Goal: Task Accomplishment & Management: Use online tool/utility

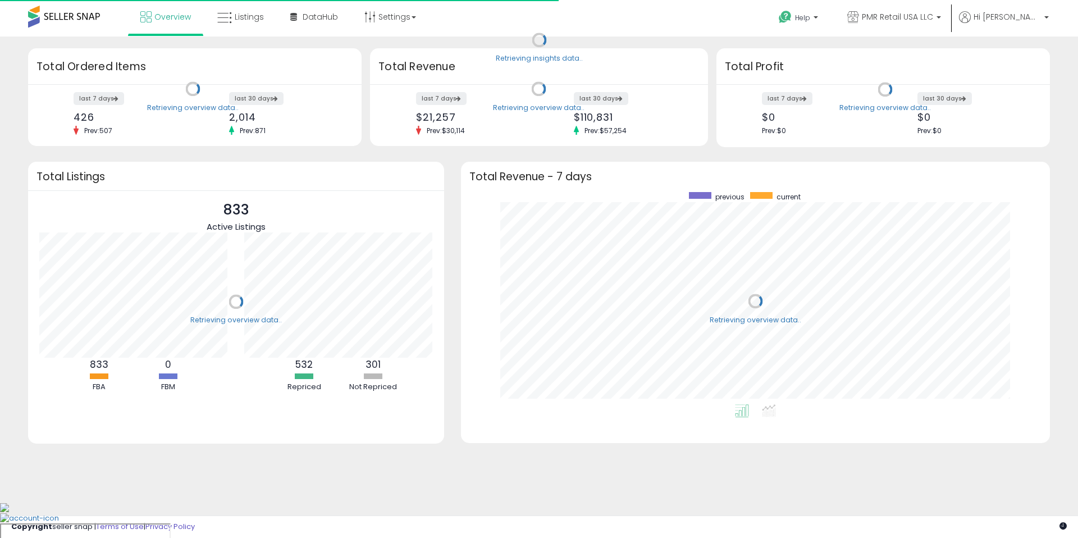
scroll to position [212, 567]
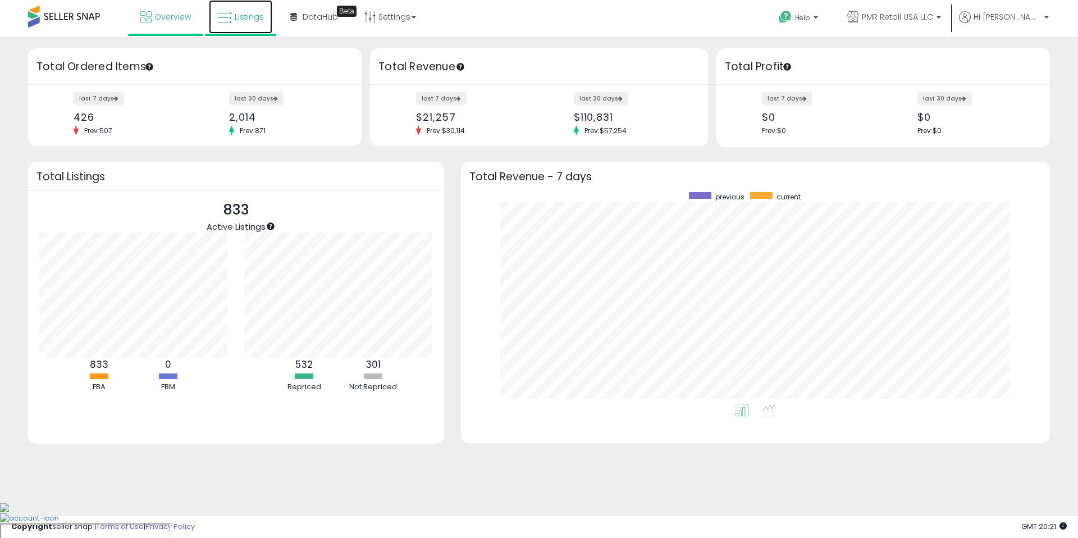
click at [247, 26] on link "Listings" at bounding box center [240, 17] width 63 height 34
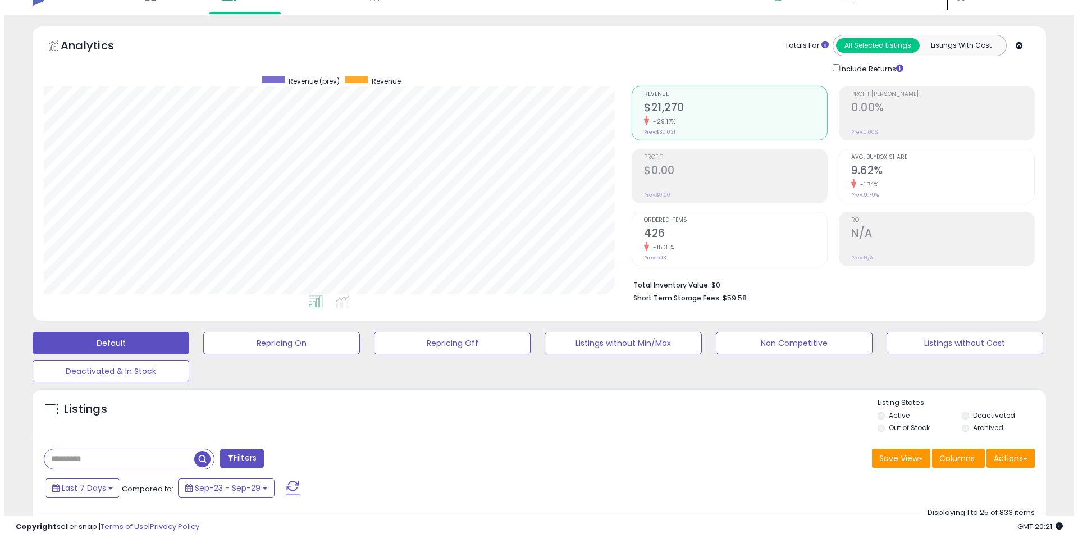
scroll to position [22, 0]
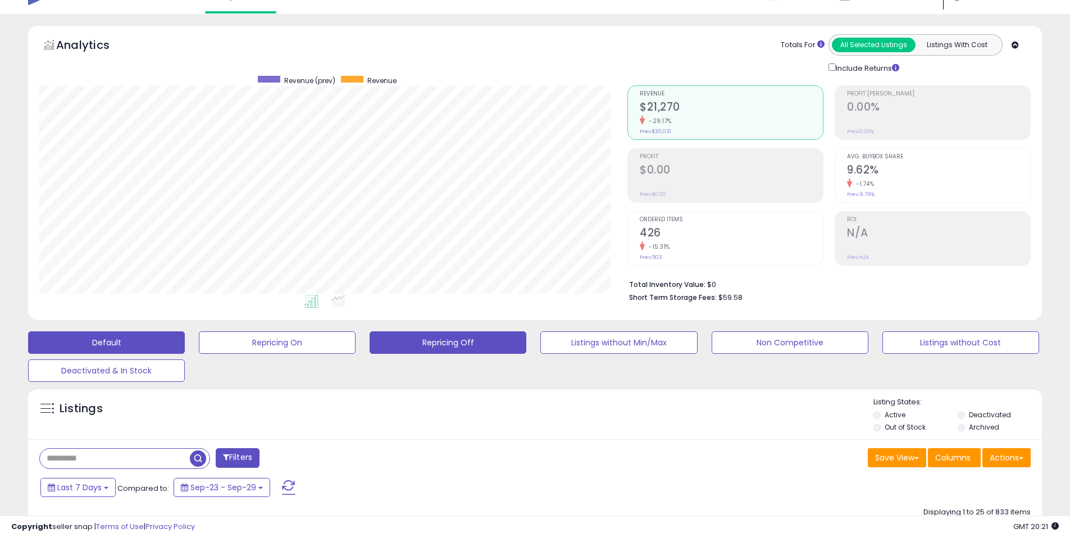
click at [449, 340] on button "Repricing Off" at bounding box center [447, 342] width 157 height 22
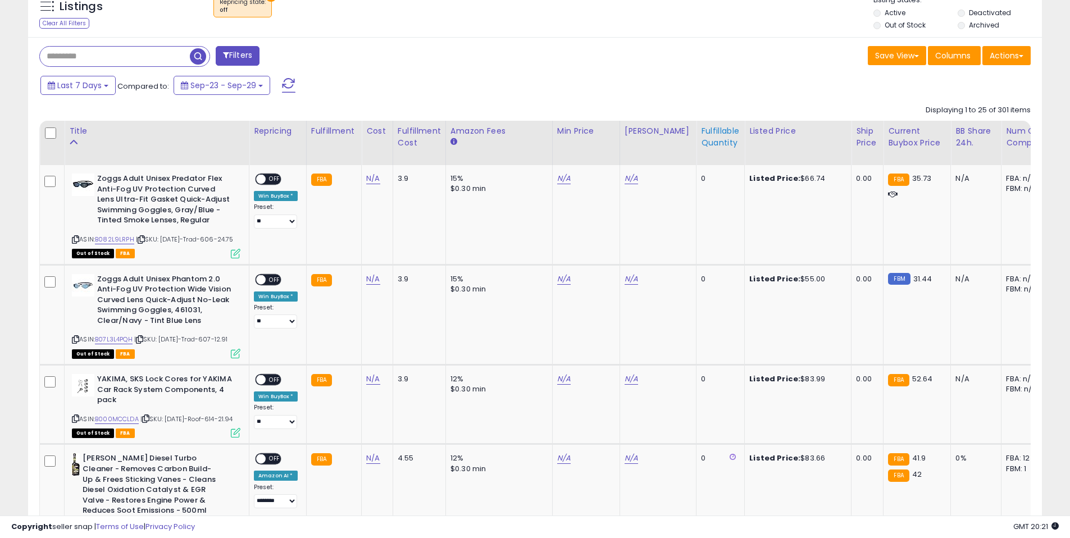
scroll to position [230, 588]
click at [703, 133] on div "Fulfillable Quantity" at bounding box center [720, 137] width 39 height 24
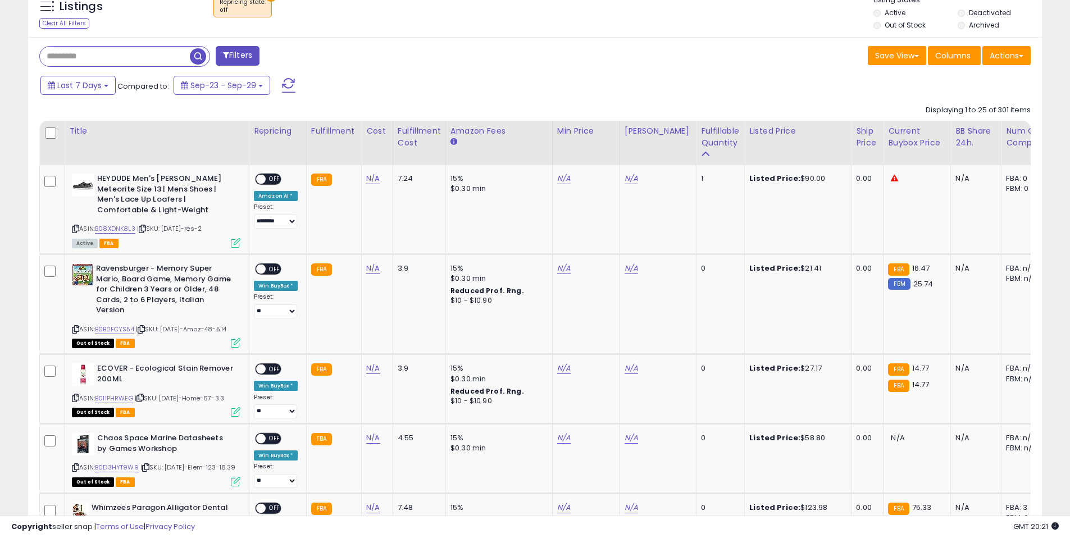
scroll to position [427, 0]
